Goal: Find contact information: Find contact information

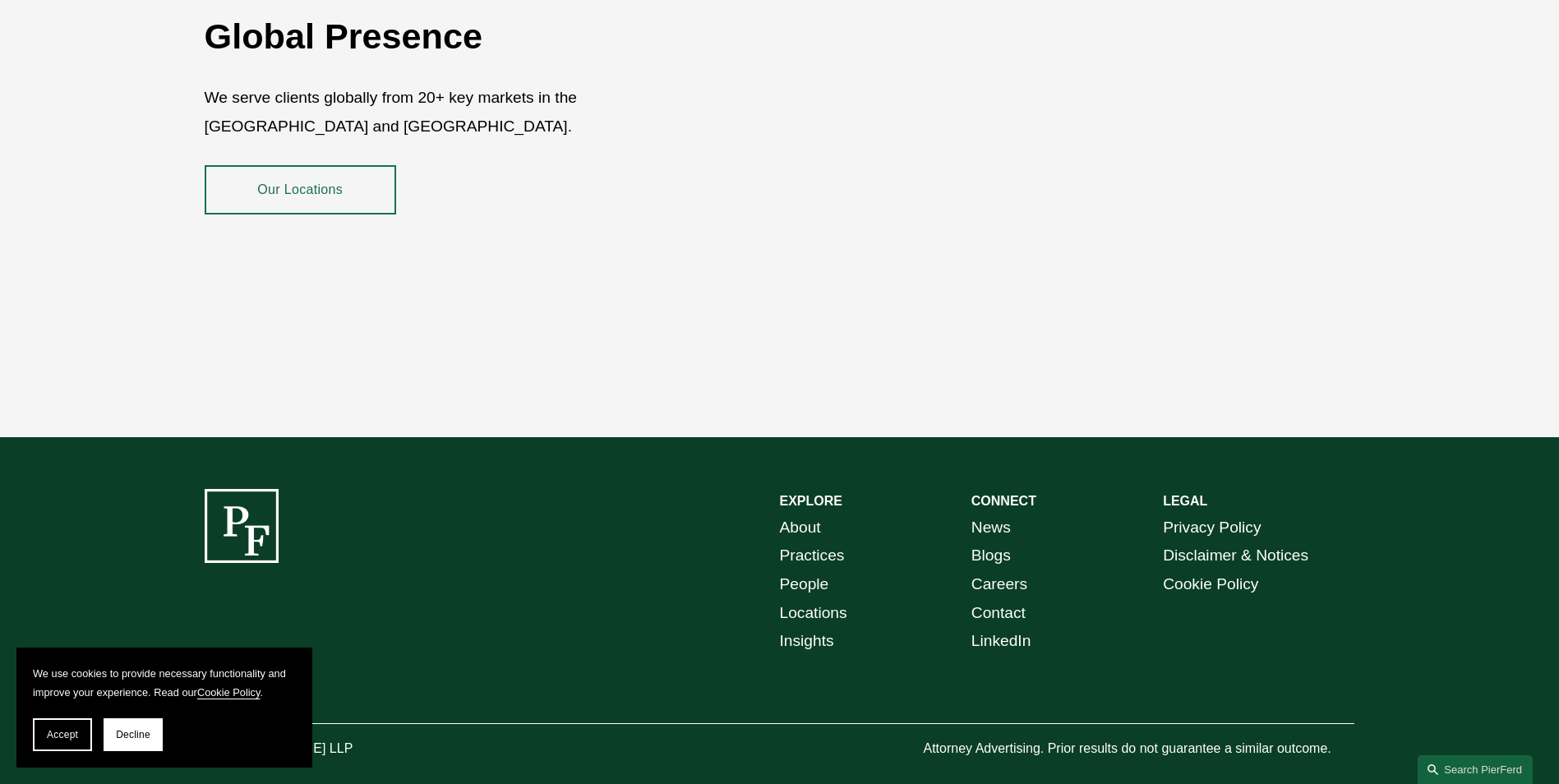
scroll to position [3003, 0]
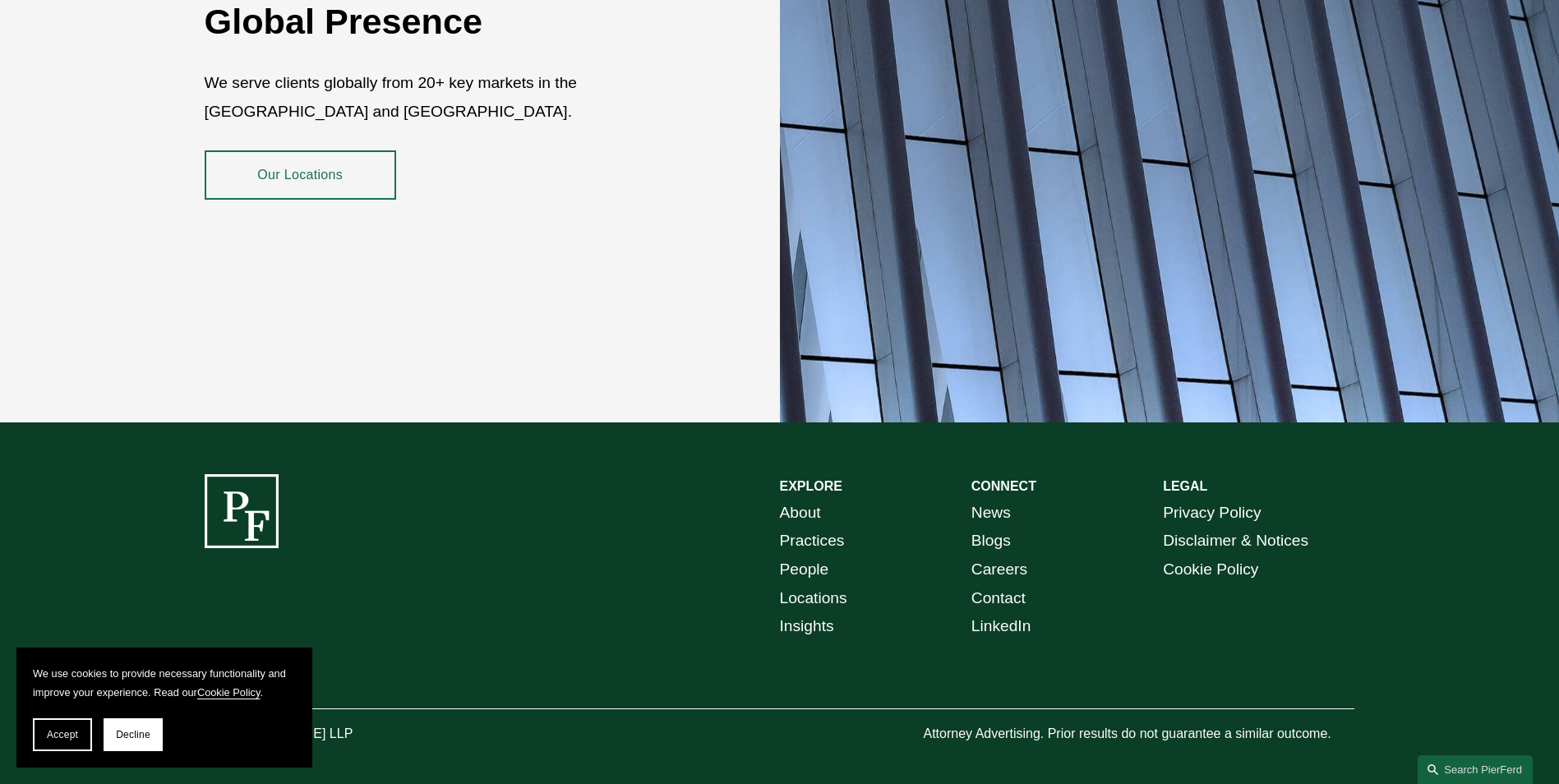
click at [1006, 585] on link "Contact" at bounding box center [999, 599] width 54 height 29
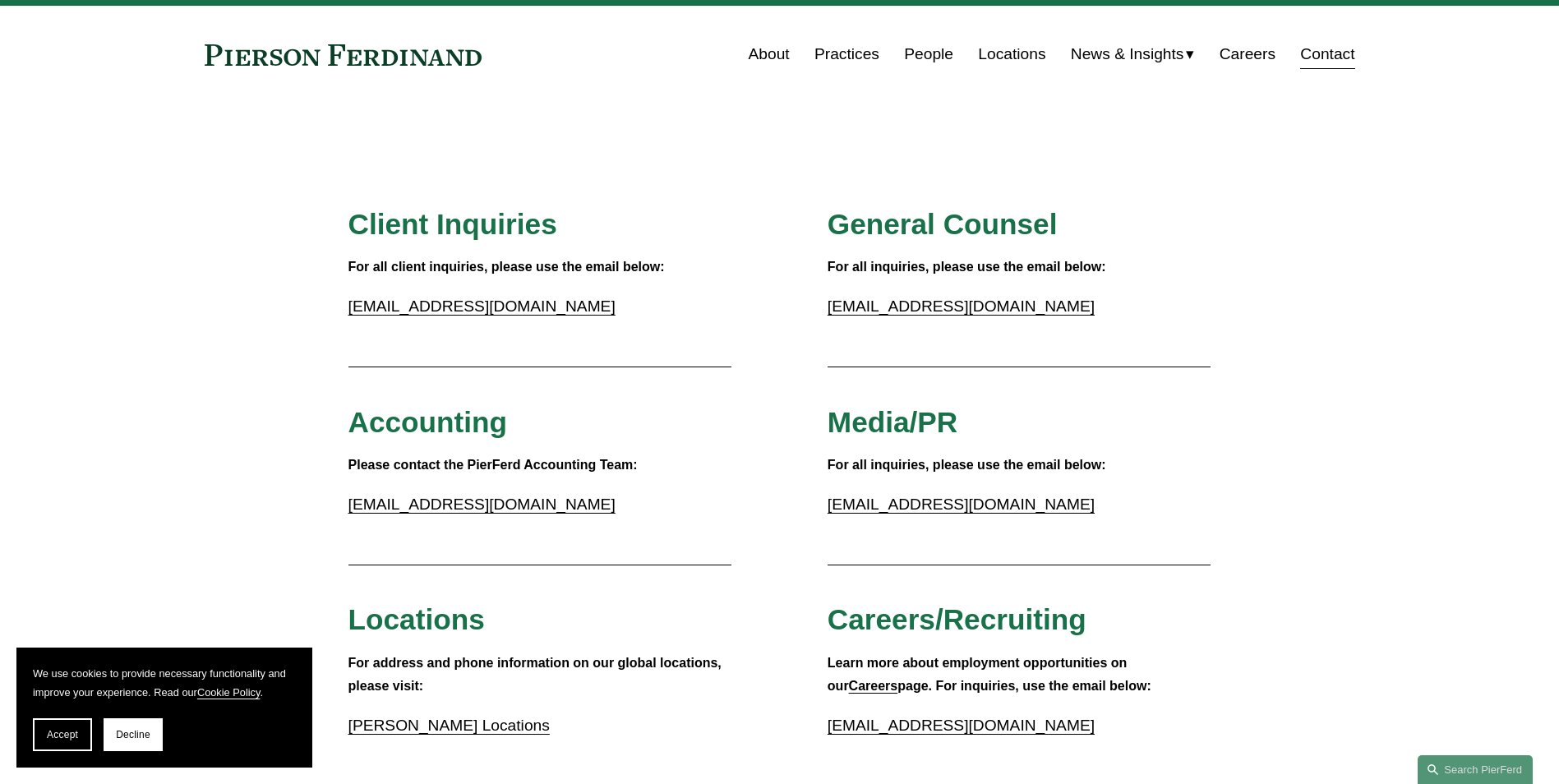
scroll to position [82, 0]
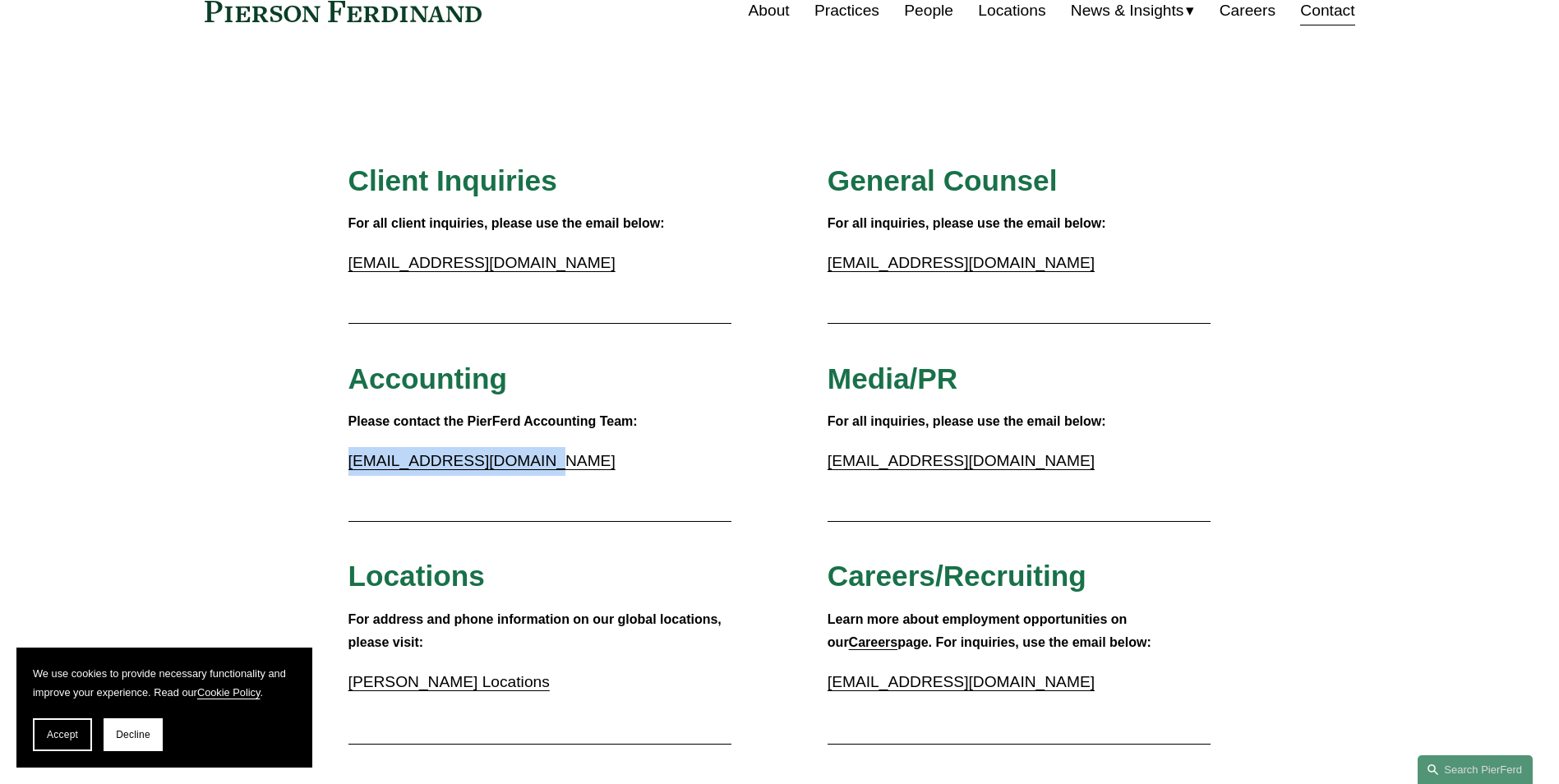
drag, startPoint x: 554, startPoint y: 472, endPoint x: 348, endPoint y: 470, distance: 206.0
click at [348, 470] on p "[EMAIL_ADDRESS][DOMAIN_NAME]" at bounding box center [540, 461] width 384 height 29
drag, startPoint x: 348, startPoint y: 470, endPoint x: 384, endPoint y: 462, distance: 36.9
copy link "[EMAIL_ADDRESS][DOMAIN_NAME]"
